Goal: Task Accomplishment & Management: Manage account settings

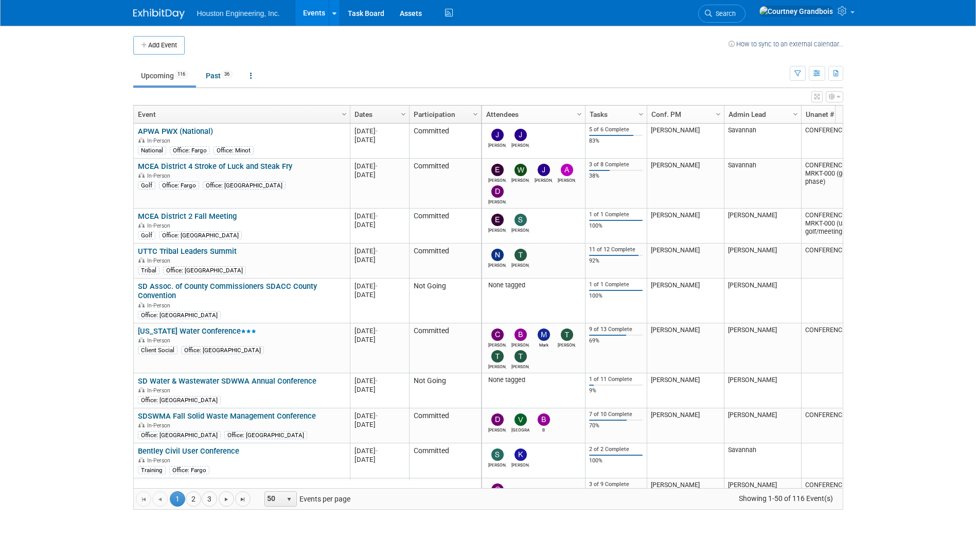
click at [753, 21] on ul "Search" at bounding box center [725, 12] width 55 height 25
click at [745, 21] on link "Search" at bounding box center [721, 14] width 47 height 18
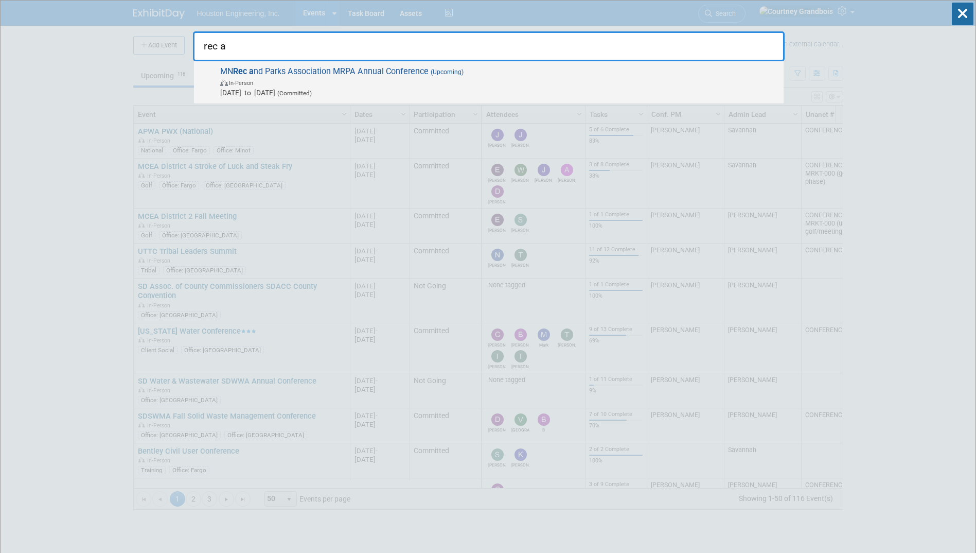
type input "rec a"
click at [372, 90] on span "[DATE] to [DATE] (Committed)" at bounding box center [499, 92] width 558 height 10
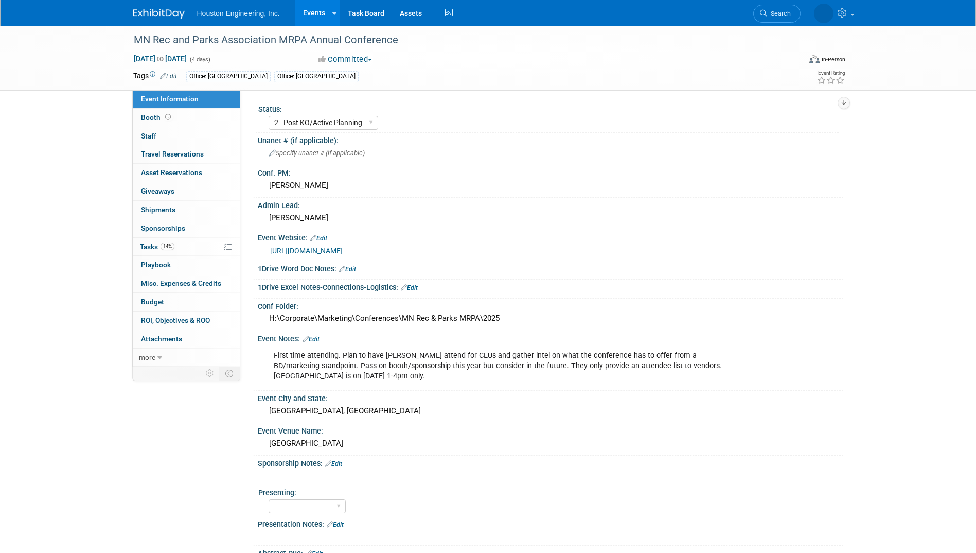
select select "2 - Post KO/Active Planning"
select select "Mun. Infrastructure"
click at [343, 252] on link "[URL][DOMAIN_NAME]" at bounding box center [306, 250] width 73 height 8
click at [143, 252] on link "33% Tasks 33%" at bounding box center [186, 247] width 107 height 18
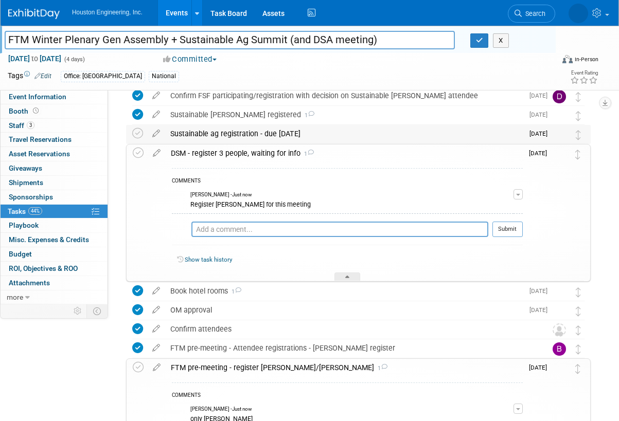
click at [252, 136] on div "Sustainable ag registration - due Aug 29" at bounding box center [344, 133] width 358 height 17
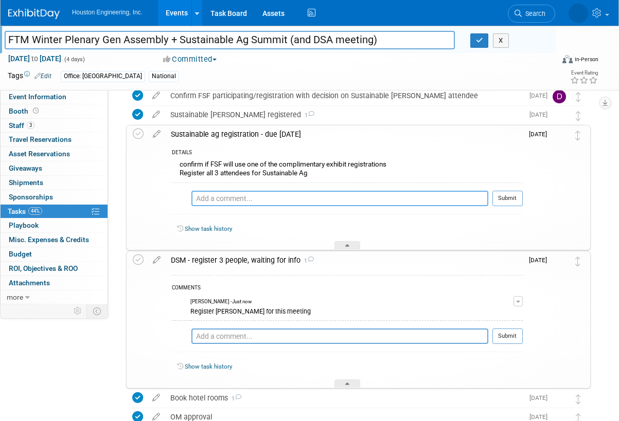
click at [230, 199] on textarea at bounding box center [339, 198] width 297 height 15
type textarea "wait for discount code from FTM staff"
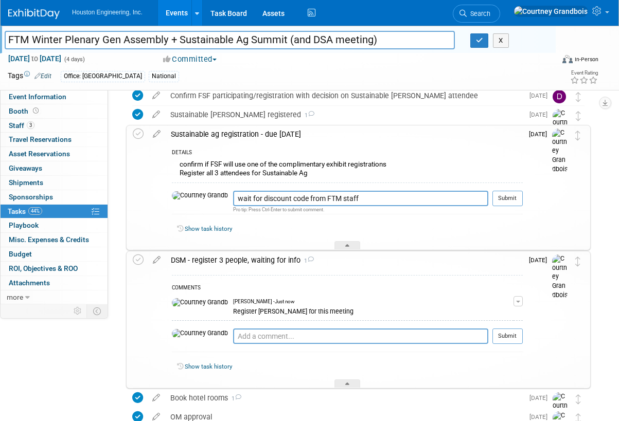
click at [510, 188] on div "wait for discount code from FTM staff Pro tip: Press Ctrl-Enter to submit comme…" at bounding box center [347, 201] width 351 height 37
click at [512, 195] on button "Submit" at bounding box center [507, 198] width 30 height 15
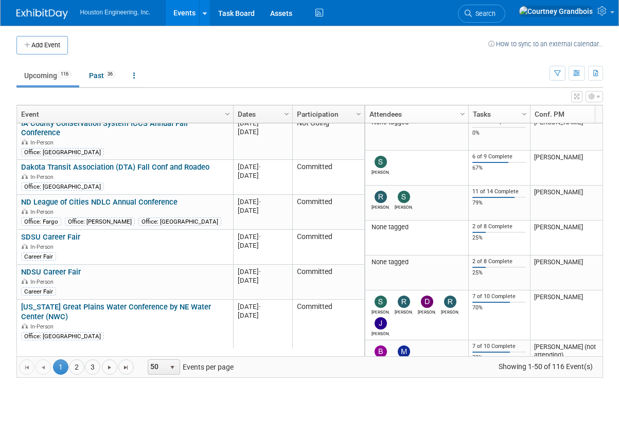
scroll to position [556, 0]
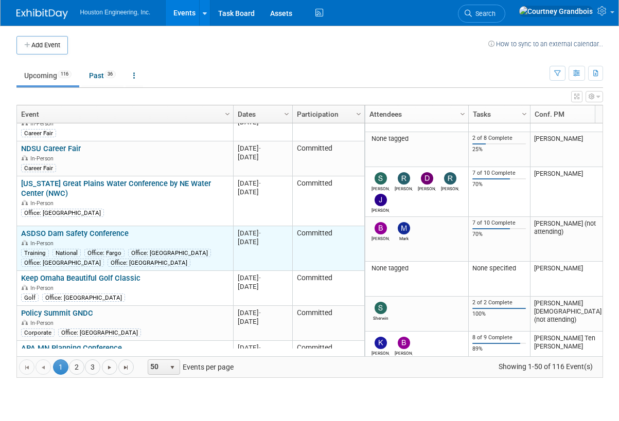
click at [66, 229] on link "ASDSO Dam Safety Conference" at bounding box center [75, 233] width 108 height 9
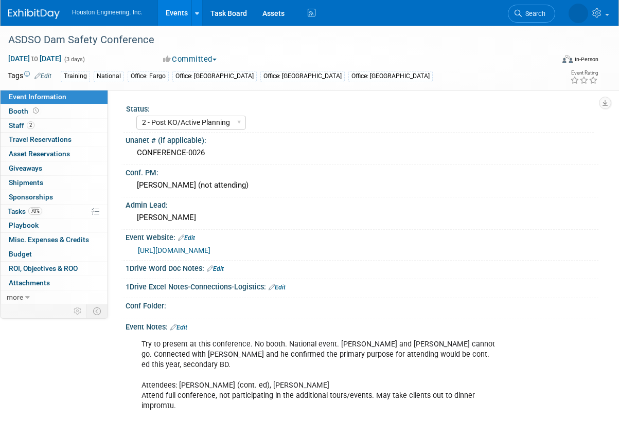
select select "2 - Post KO/Active Planning"
select select "No"
select select "Water Resources"
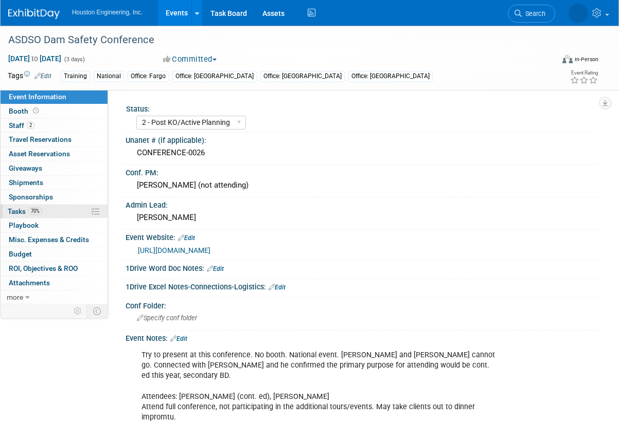
click at [47, 210] on link "70% Tasks 70%" at bounding box center [54, 212] width 107 height 14
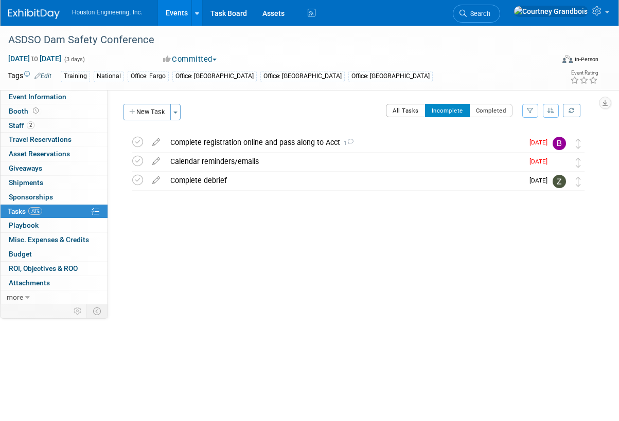
click at [411, 111] on button "All Tasks" at bounding box center [406, 110] width 40 height 13
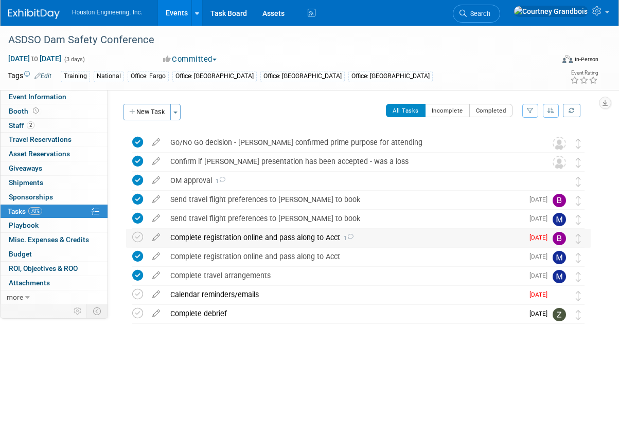
click at [355, 235] on div "Complete registration online and pass along to Acct 1" at bounding box center [344, 237] width 358 height 17
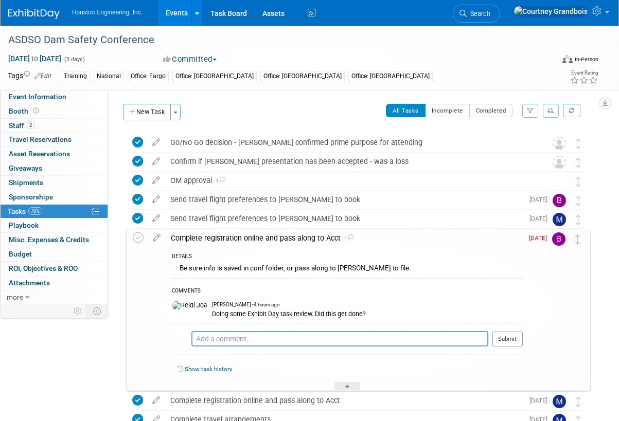
click at [378, 232] on div "Complete registration online and pass along to Acct 1" at bounding box center [344, 237] width 357 height 17
